Goal: Transaction & Acquisition: Purchase product/service

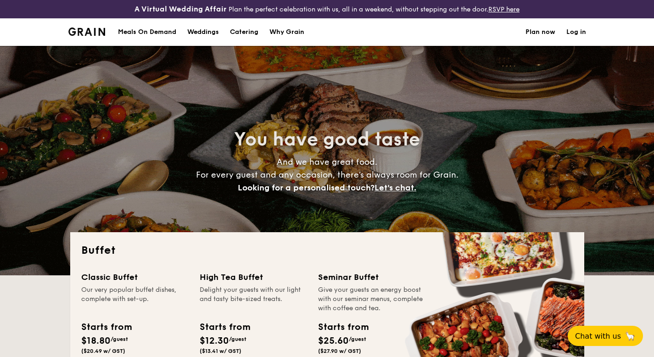
select select
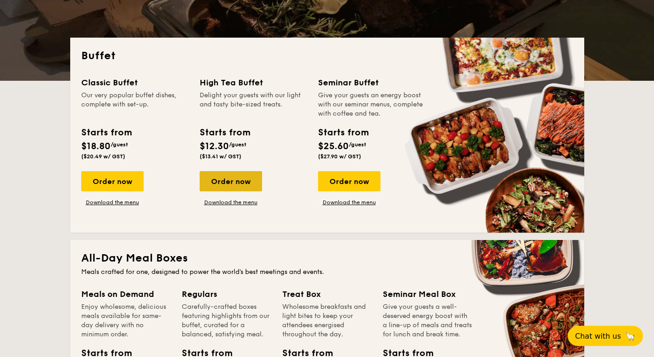
click at [240, 181] on div "Order now" at bounding box center [231, 181] width 62 height 20
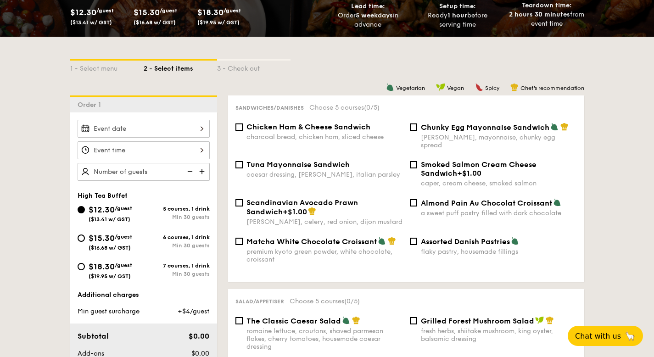
scroll to position [230, 0]
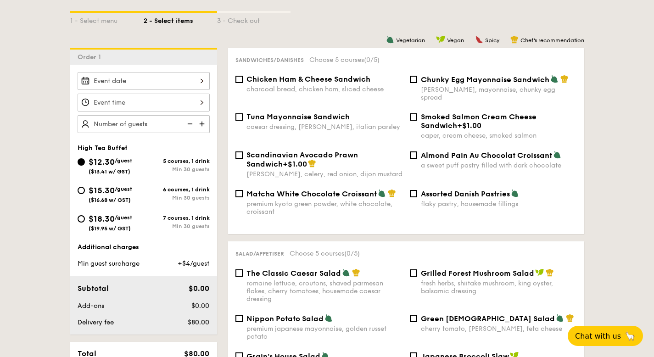
click at [148, 77] on div at bounding box center [144, 81] width 132 height 18
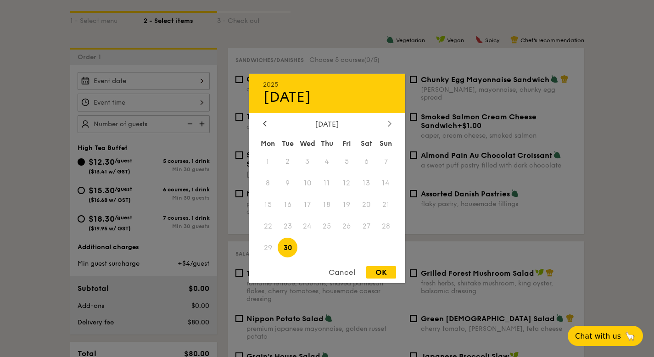
click at [387, 120] on div at bounding box center [390, 124] width 8 height 9
click at [365, 161] on span "4" at bounding box center [367, 162] width 20 height 20
click at [379, 269] on div "OK" at bounding box center [381, 272] width 30 height 12
type input "[DATE]"
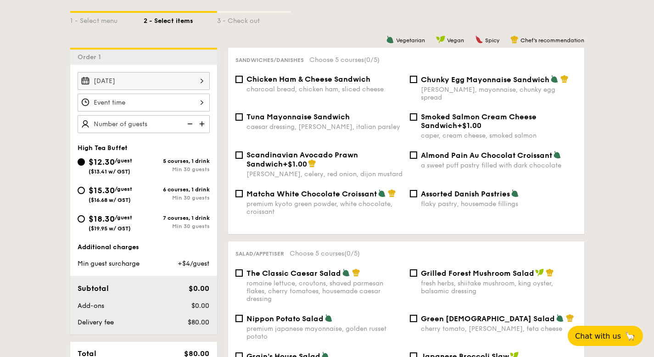
click at [156, 100] on div at bounding box center [144, 103] width 132 height 18
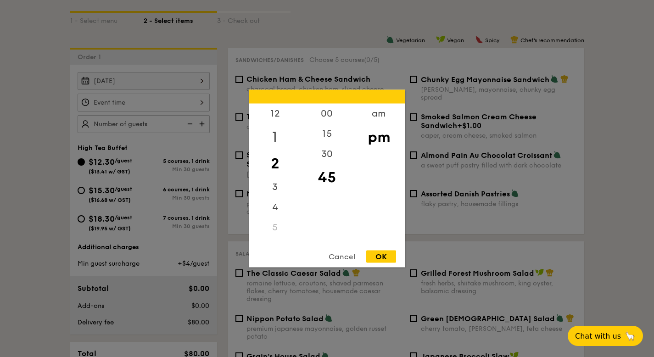
click at [280, 131] on div "1" at bounding box center [275, 137] width 52 height 27
click at [391, 254] on div "OK" at bounding box center [381, 257] width 30 height 12
type input "1:45PM"
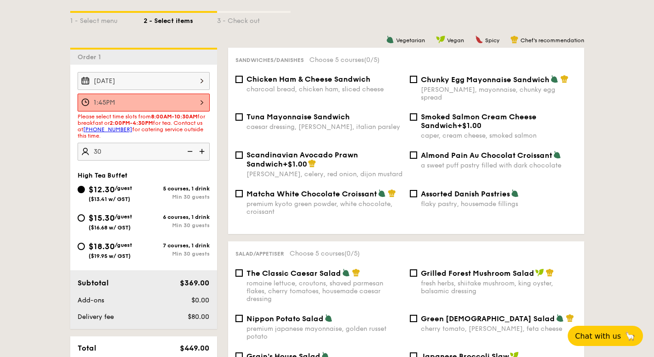
type input "30 guests"
click at [136, 100] on div "1:45PM" at bounding box center [144, 103] width 132 height 18
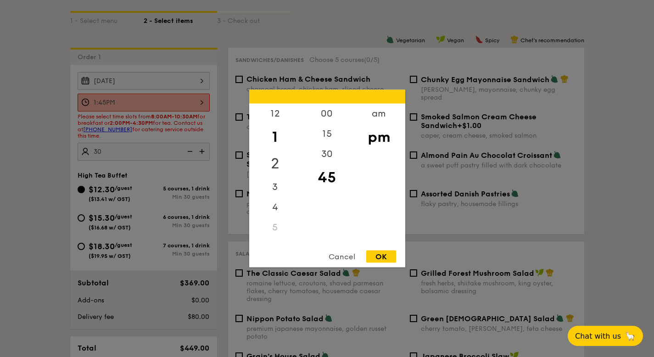
drag, startPoint x: 273, startPoint y: 165, endPoint x: 281, endPoint y: 166, distance: 8.8
click at [273, 165] on div "2" at bounding box center [275, 164] width 52 height 27
drag, startPoint x: 330, startPoint y: 112, endPoint x: 338, endPoint y: 126, distance: 16.2
click at [330, 112] on div "00" at bounding box center [327, 117] width 52 height 27
click at [385, 252] on div "OK" at bounding box center [381, 257] width 30 height 12
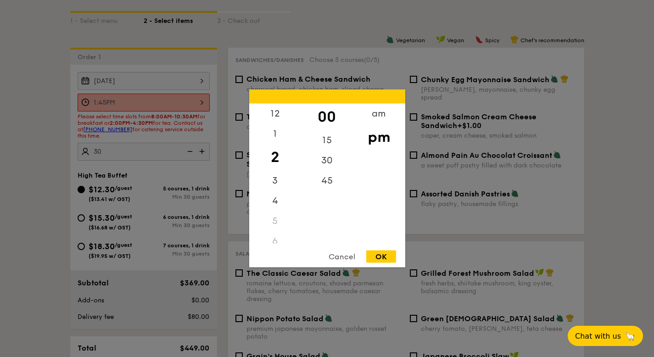
type input "2:00PM"
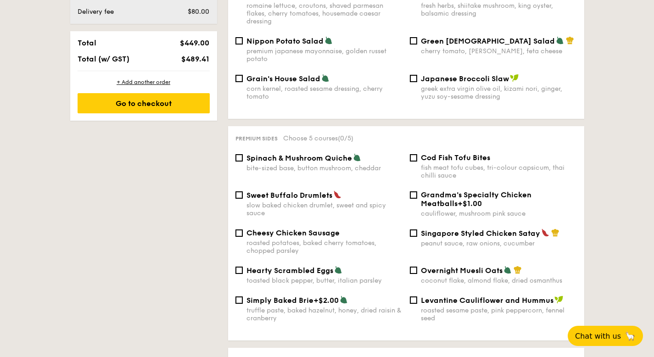
scroll to position [498, 0]
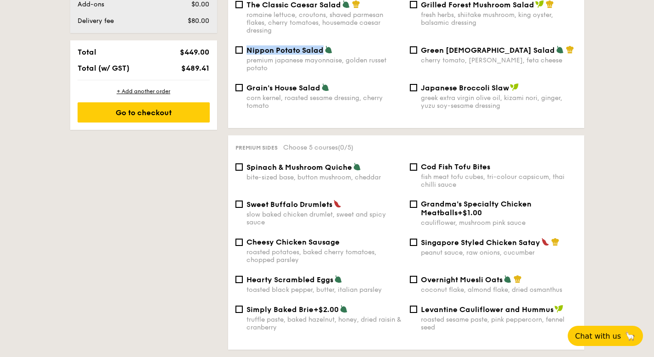
drag, startPoint x: 245, startPoint y: 41, endPoint x: 322, endPoint y: 43, distance: 77.6
click at [322, 45] on div "Nippon Potato Salad premium japanese mayonnaise, golden russet potato" at bounding box center [319, 58] width 175 height 27
copy span "Nippon Potato Salad"
click at [245, 39] on div "The Classic Caesar Salad romaine lettuce, croutons, shaved parmesan flakes, che…" at bounding box center [407, 60] width 342 height 121
click at [242, 46] on input "Nippon Potato Salad premium japanese mayonnaise, golden russet potato" at bounding box center [239, 49] width 7 height 7
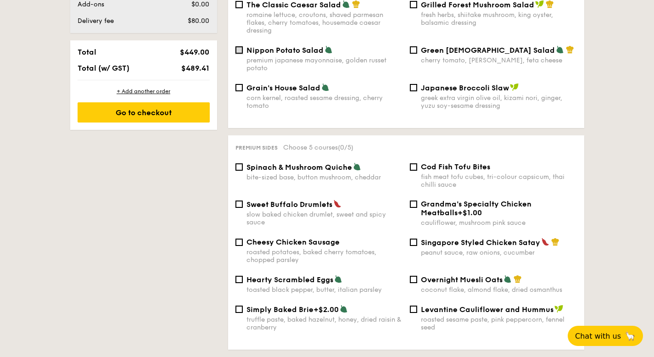
checkbox input "true"
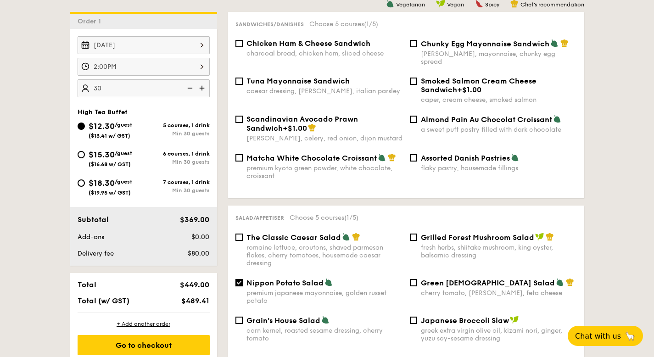
scroll to position [265, 0]
drag, startPoint x: 238, startPoint y: 44, endPoint x: 213, endPoint y: 18, distance: 36.4
click at [238, 44] on input "Chicken Ham & Cheese Sandwich charcoal bread, chicken ham, sliced cheese" at bounding box center [239, 43] width 7 height 7
checkbox input "true"
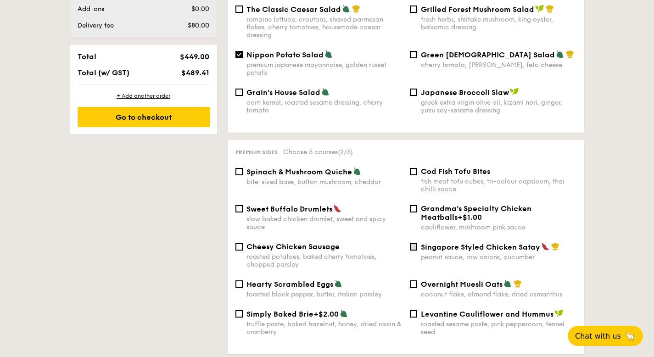
scroll to position [536, 0]
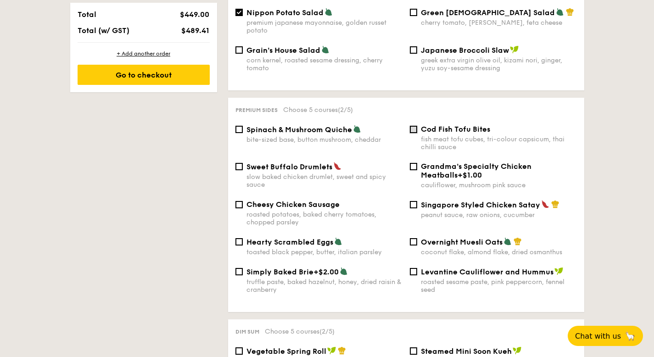
click at [411, 126] on input "Cod Fish Tofu Bites fish meat tofu cubes, tri-colour capsicum, thai chilli sauce" at bounding box center [413, 129] width 7 height 7
checkbox input "true"
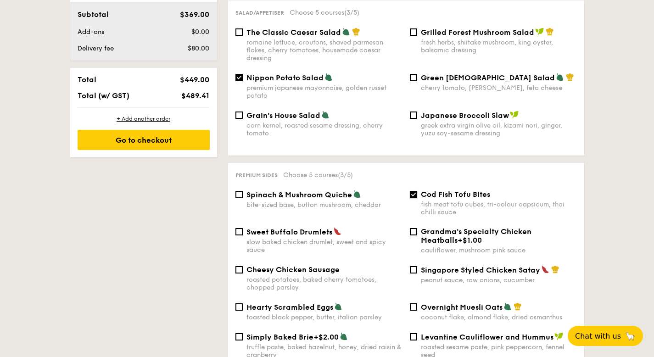
scroll to position [518, 0]
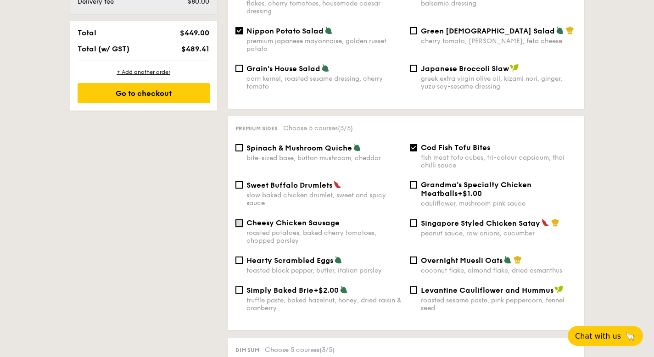
click at [239, 220] on input "Cheesy Chicken Sausage roasted potatoes, baked cherry tomatoes, chopped parsley" at bounding box center [239, 223] width 7 height 7
checkbox input "true"
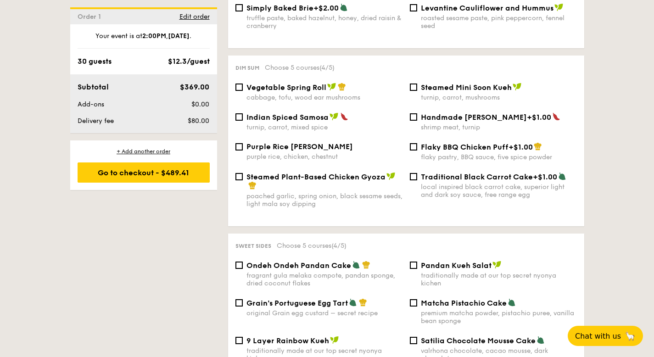
scroll to position [928, 0]
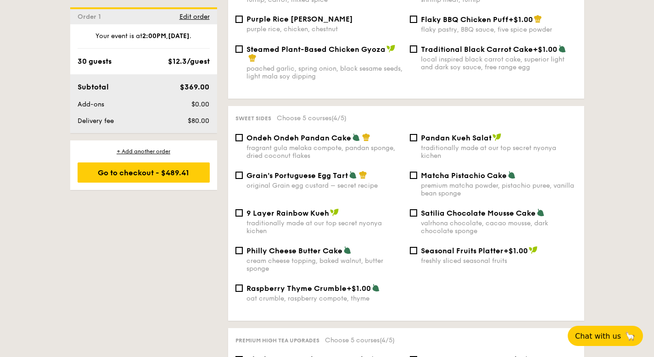
click at [244, 248] on div "Philly Cheese Butter Cake cream cheese topping, baked walnut, butter sponge" at bounding box center [319, 259] width 175 height 27
click at [240, 250] on input "Philly Cheese Butter Cake cream cheese topping, baked walnut, butter sponge" at bounding box center [239, 250] width 7 height 7
checkbox input "true"
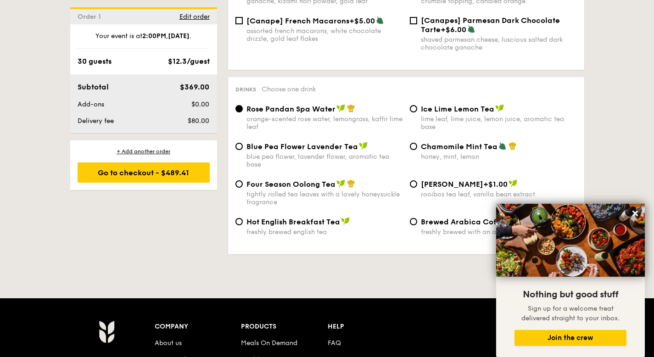
scroll to position [1542, 0]
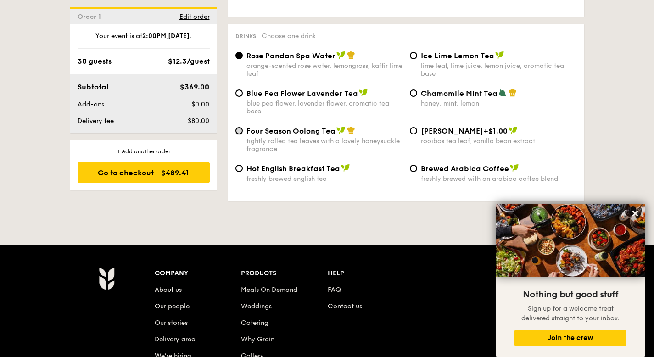
click at [239, 129] on input "Four Season Oolong Tea tightly rolled tea leaves with a lovely honeysuckle frag…" at bounding box center [239, 130] width 7 height 7
radio input "true"
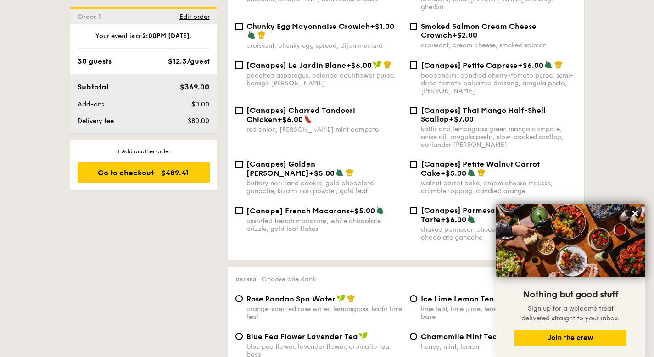
scroll to position [1287, 0]
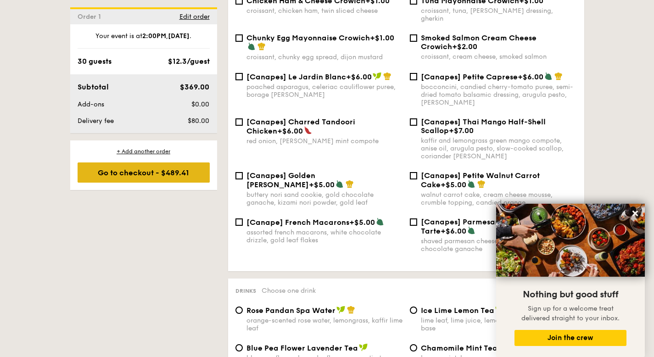
click at [176, 176] on div "Go to checkout - $489.41" at bounding box center [144, 173] width 132 height 20
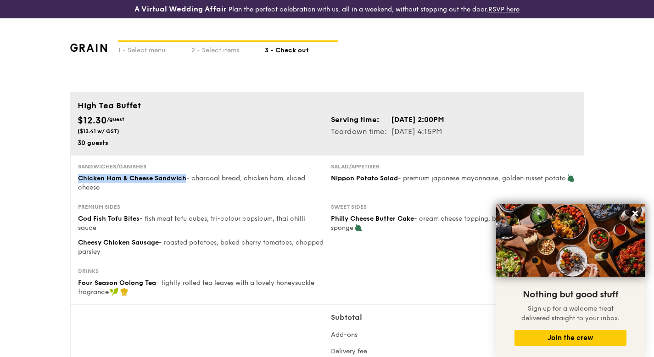
drag, startPoint x: 75, startPoint y: 178, endPoint x: 187, endPoint y: 177, distance: 112.0
click at [187, 177] on div "Sandwiches/Danishes Chicken Ham & Cheese Sandwich - charcoal bread, chicken ham…" at bounding box center [200, 177] width 253 height 29
copy span "Chicken Ham & Cheese Sandwich"
drag, startPoint x: 79, startPoint y: 218, endPoint x: 139, endPoint y: 220, distance: 59.3
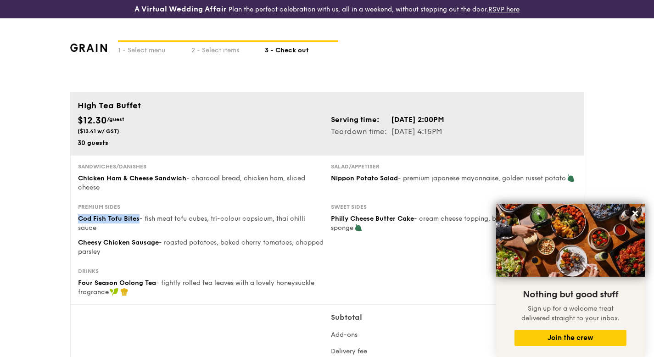
click at [139, 220] on div "Cod Fish Tofu Bites - fish meat tofu cubes, tri-colour capsicum, thai chilli sa…" at bounding box center [201, 223] width 246 height 18
copy span "Cod Fish Tofu Bites"
drag, startPoint x: 77, startPoint y: 243, endPoint x: 160, endPoint y: 244, distance: 82.7
click at [160, 244] on div "Premium sides Cod Fish Tofu Bites - fish meat tofu cubes, tri-colour capsicum, …" at bounding box center [200, 229] width 253 height 53
copy span "Cheesy Chicken Sausage"
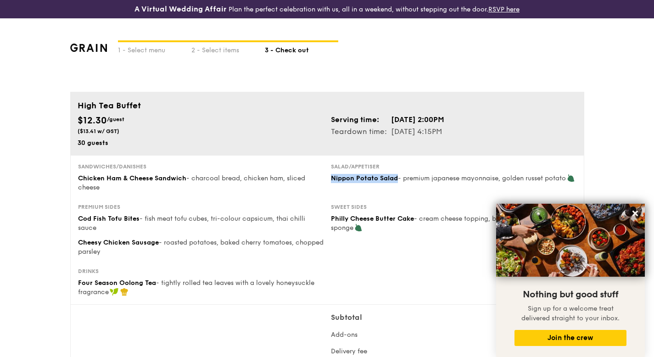
drag, startPoint x: 332, startPoint y: 180, endPoint x: 396, endPoint y: 182, distance: 63.9
click at [396, 181] on span "Nippon Potato Salad" at bounding box center [364, 179] width 67 height 8
copy span "Nippon Potato Salad"
drag, startPoint x: 330, startPoint y: 219, endPoint x: 416, endPoint y: 221, distance: 85.9
click at [416, 221] on div "Sweet sides Philly Cheese Butter Cake - cream cheese topping, baked walnut, but…" at bounding box center [453, 217] width 253 height 29
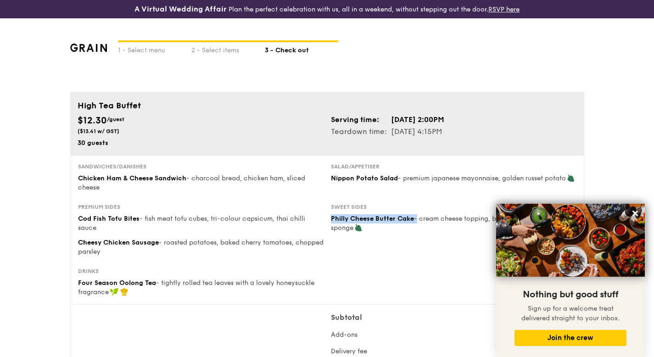
copy div "Philly Cheese Butter Cake -"
drag, startPoint x: 155, startPoint y: 283, endPoint x: 78, endPoint y: 283, distance: 76.7
click at [78, 283] on div "Four Season Oolong Tea - tightly rolled tea leaves with a lovely honeysuckle fr…" at bounding box center [201, 288] width 246 height 18
copy span "Four Season Oolong Tea"
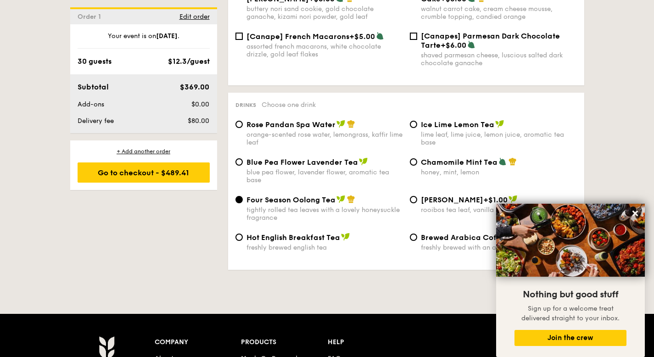
scroll to position [1472, 0]
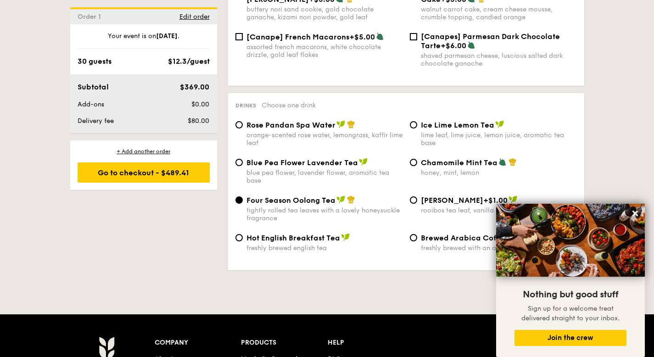
click at [437, 238] on span "Brewed Arabica Coffee" at bounding box center [465, 238] width 88 height 9
click at [417, 238] on input "Brewed Arabica Coffee freshly brewed with an arabica coffee blend" at bounding box center [413, 237] width 7 height 7
radio input "true"
click at [637, 215] on icon at bounding box center [636, 214] width 6 height 6
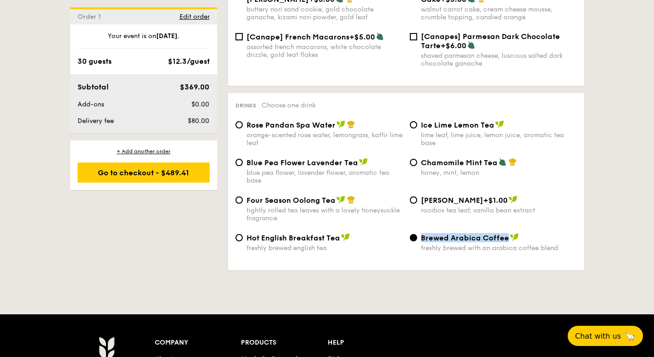
drag, startPoint x: 421, startPoint y: 234, endPoint x: 507, endPoint y: 236, distance: 86.4
click at [507, 236] on div "Brewed Arabica Coffee" at bounding box center [499, 237] width 156 height 9
copy span "Brewed Arabica Coffee"
